Goal: Check status: Check status

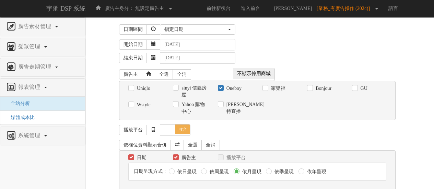
select select "Custom"
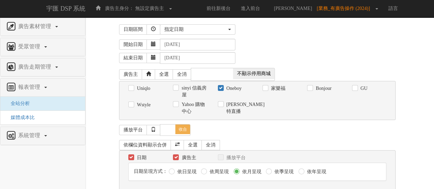
drag, startPoint x: 236, startPoint y: 88, endPoint x: 239, endPoint y: 85, distance: 3.6
click at [236, 88] on label "Oneboy" at bounding box center [233, 88] width 17 height 7
click at [222, 88] on input "Oneboy" at bounding box center [220, 88] width 4 height 4
checkbox input "false"
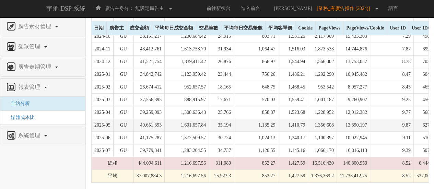
scroll to position [258, 0]
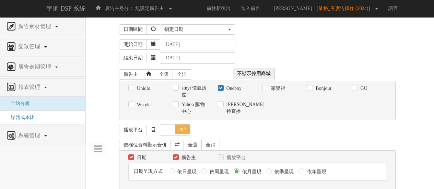
select select "Custom"
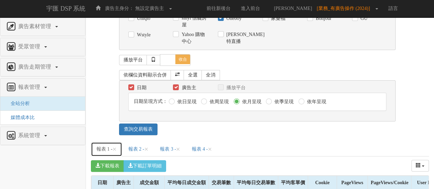
scroll to position [18, 0]
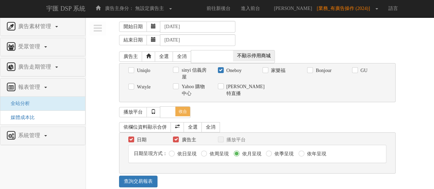
click at [237, 69] on label "Oneboy" at bounding box center [233, 70] width 17 height 7
click at [222, 69] on input "Oneboy" at bounding box center [220, 70] width 4 height 4
checkbox input "false"
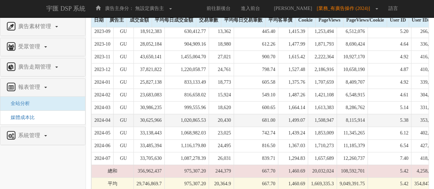
scroll to position [258, 0]
